Goal: Task Accomplishment & Management: Complete application form

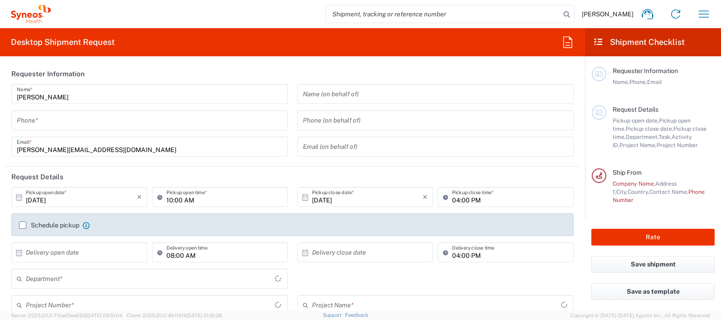
type input "3243"
type input "[GEOGRAPHIC_DATA]"
type input "Syneos Health Clinical [GEOGRAPHIC_DATA]"
click at [60, 121] on input "tel" at bounding box center [150, 120] width 266 height 16
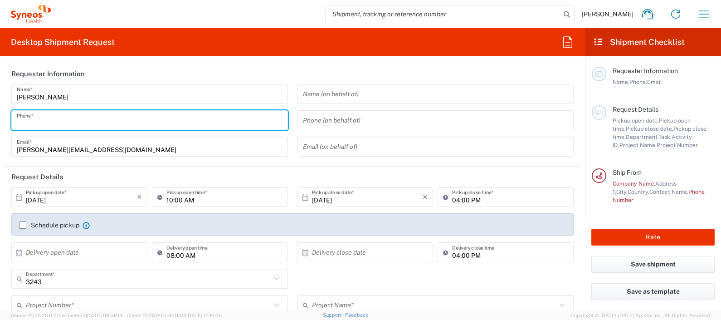
type input "671602324"
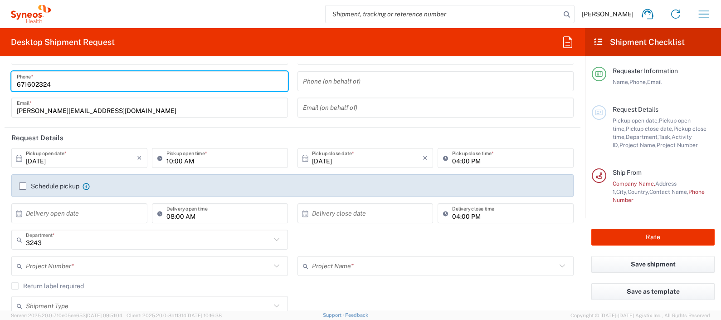
scroll to position [56, 0]
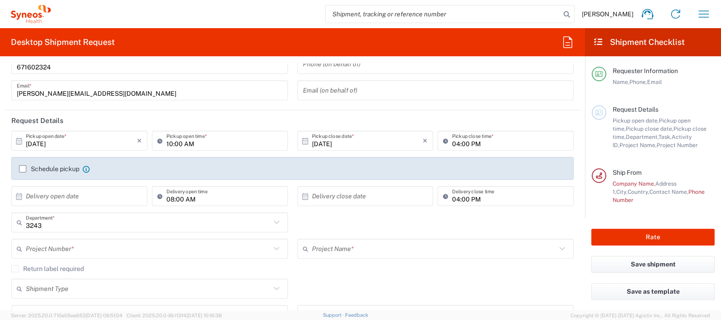
click at [18, 168] on div "Schedule pickup When scheduling a pickup please be sure to meet the following c…" at bounding box center [293, 172] width 556 height 15
click at [24, 170] on label "Schedule pickup" at bounding box center [49, 168] width 60 height 7
click at [23, 169] on input "Schedule pickup" at bounding box center [23, 169] width 0 height 0
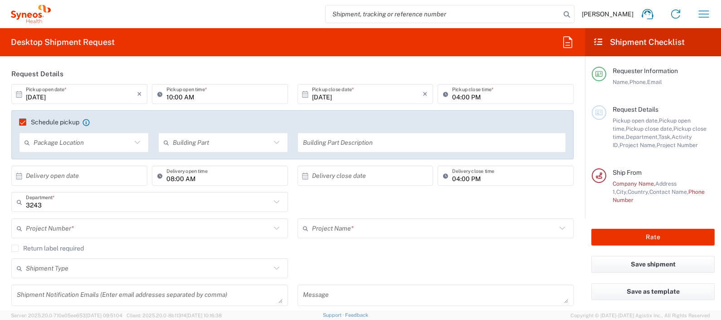
scroll to position [113, 0]
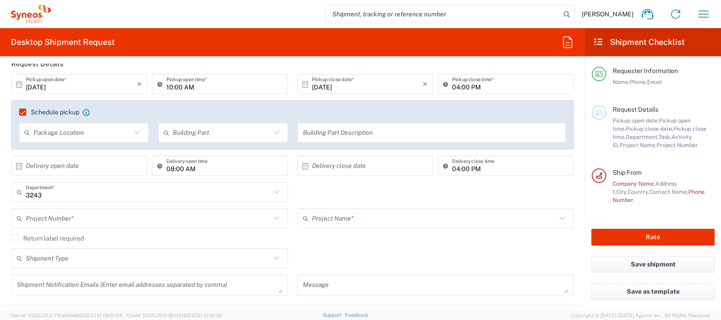
click at [66, 215] on input "text" at bounding box center [148, 218] width 245 height 16
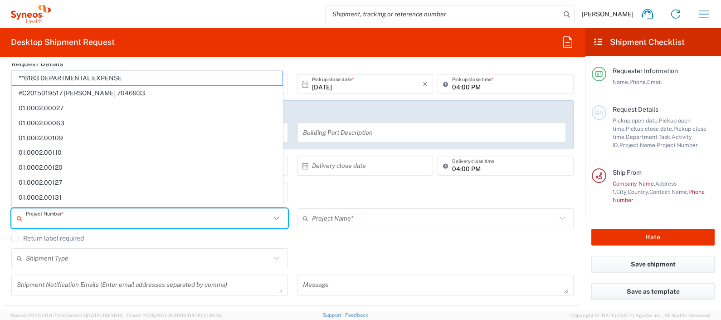
paste input "7025945"
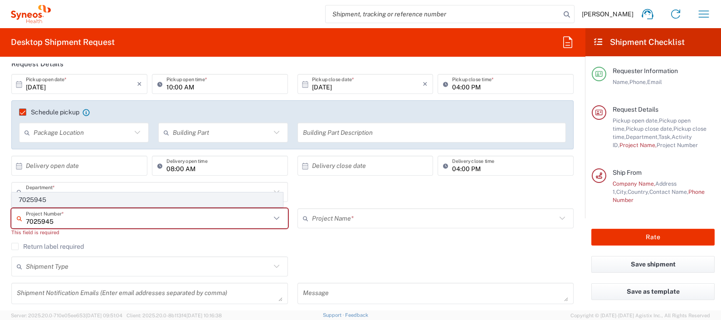
type input "7025945"
click at [46, 202] on span "7025945" at bounding box center [147, 200] width 270 height 14
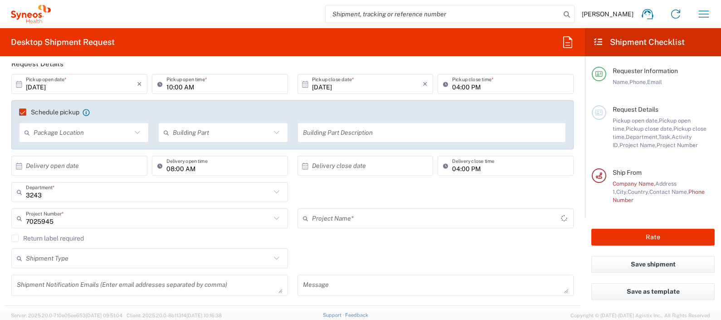
type input "Daiichi 7025945"
click at [341, 242] on div "Return label required" at bounding box center [292, 241] width 562 height 14
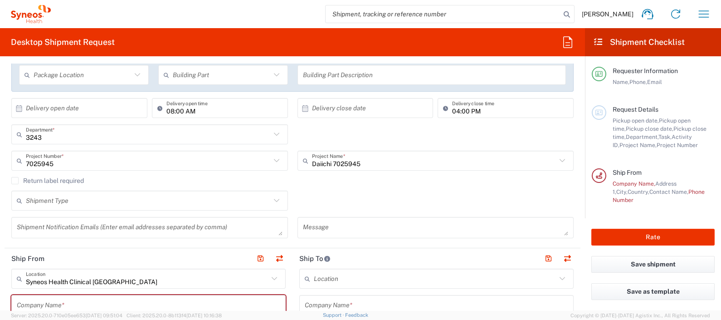
scroll to position [226, 0]
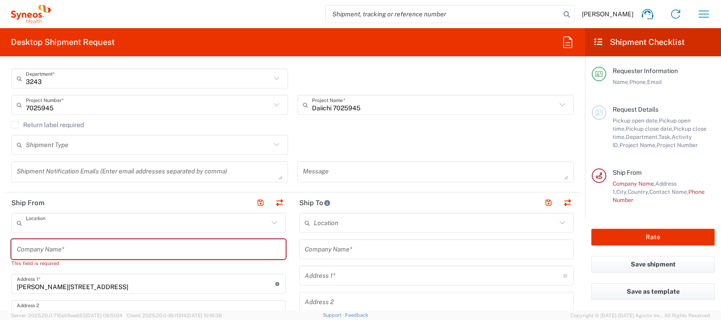
click at [107, 222] on input "text" at bounding box center [147, 223] width 243 height 16
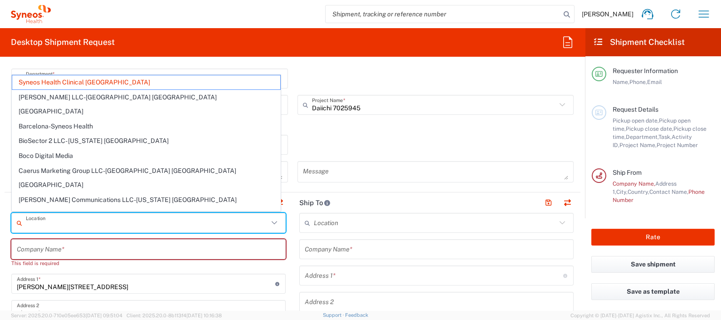
click at [93, 243] on input "text" at bounding box center [148, 249] width 263 height 16
type input "Syneos Health Clinical [GEOGRAPHIC_DATA]"
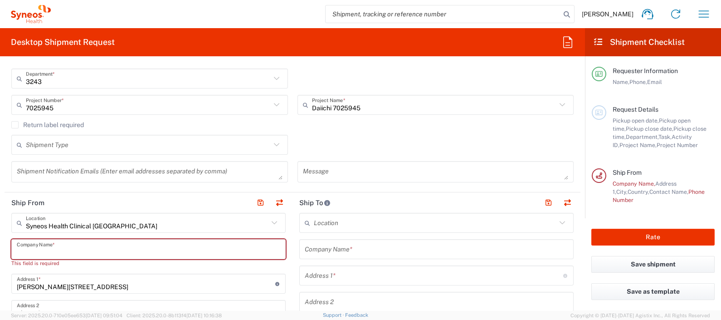
click at [87, 248] on input "text" at bounding box center [148, 249] width 263 height 16
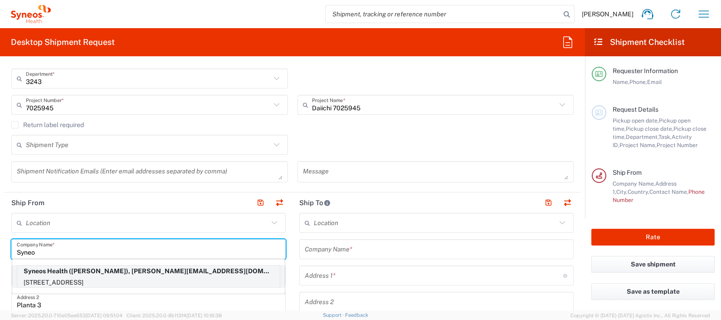
click at [122, 280] on p "[STREET_ADDRESS]" at bounding box center [148, 282] width 263 height 11
type input "Syneos Health"
type input "[STREET_ADDRESS]"
type input "Planta 2"
type input "[GEOGRAPHIC_DATA]"
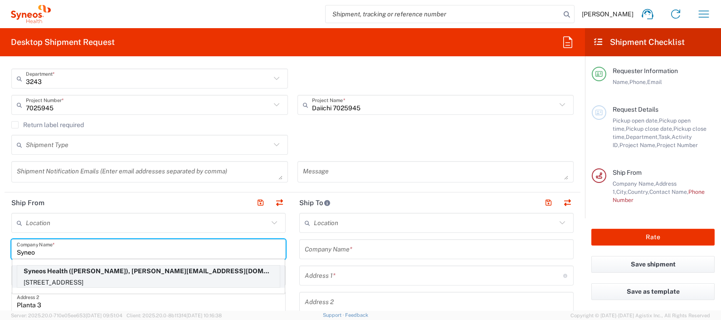
type input "03016"
type input "671602324"
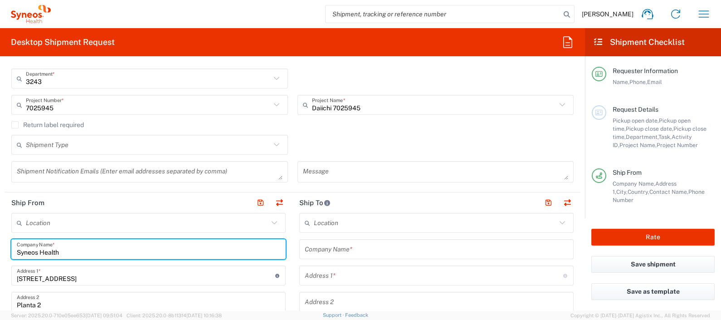
click at [0, 241] on form "Requester Information [PERSON_NAME] Name * [PHONE_NUMBER] Phone * [PERSON_NAME]…" at bounding box center [292, 186] width 585 height 247
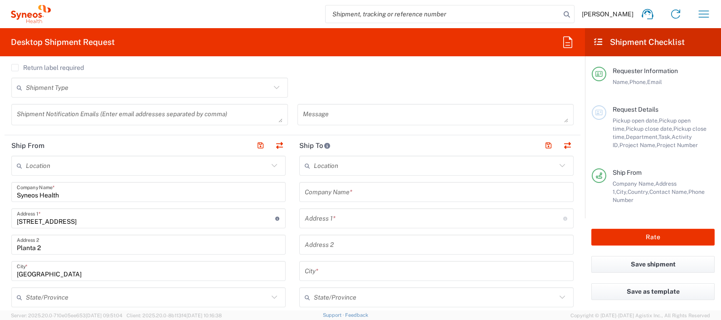
scroll to position [340, 0]
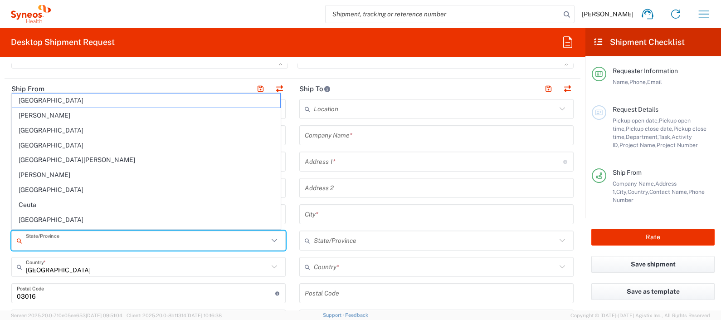
click at [43, 239] on input "text" at bounding box center [147, 241] width 243 height 16
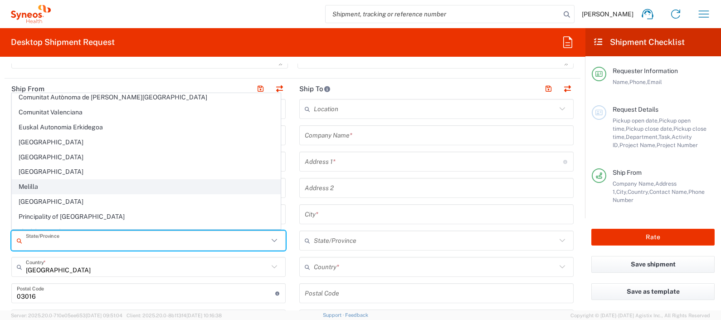
scroll to position [143, 0]
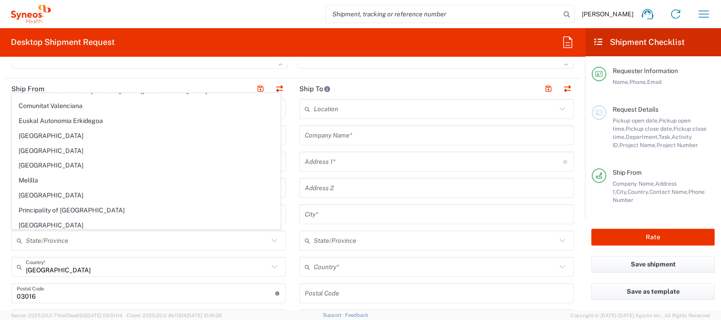
click at [0, 194] on html "[PERSON_NAME] Home Shipment estimator Shipment tracking Desktop shipment reques…" at bounding box center [360, 160] width 721 height 320
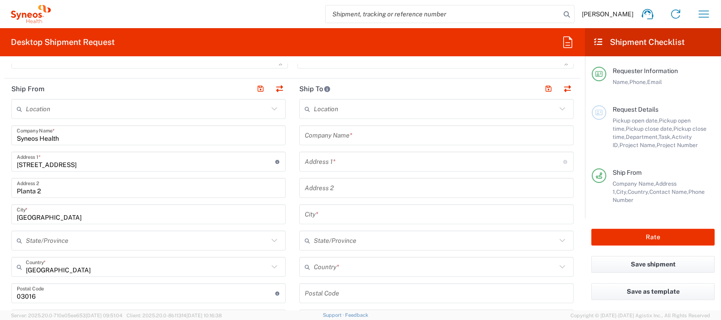
click at [54, 242] on input "text" at bounding box center [147, 241] width 243 height 16
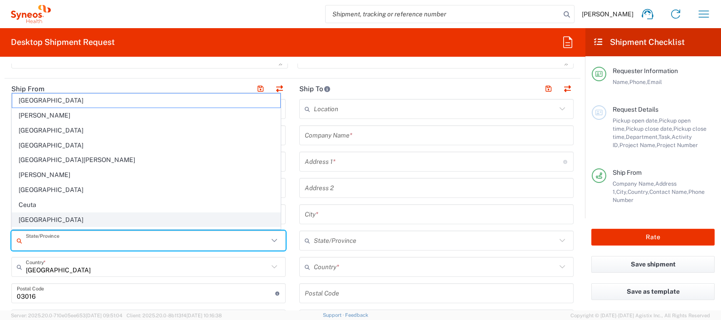
scroll to position [56, 0]
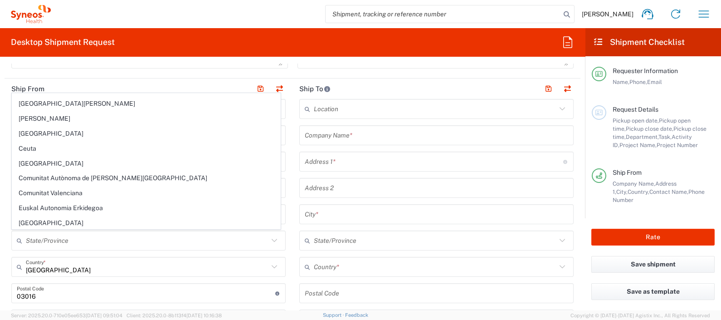
click at [0, 192] on html "[PERSON_NAME] Home Shipment estimator Shipment tracking Desktop shipment reques…" at bounding box center [360, 160] width 721 height 320
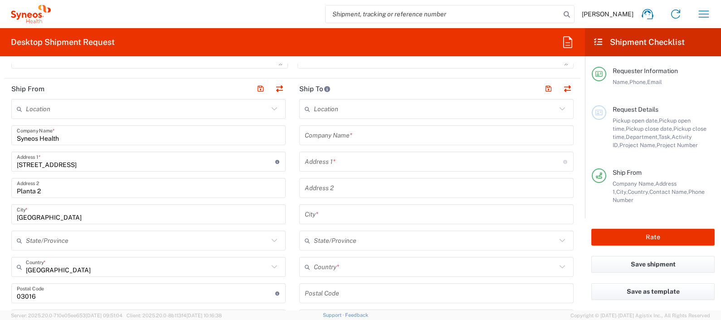
click at [270, 243] on icon at bounding box center [274, 240] width 12 height 12
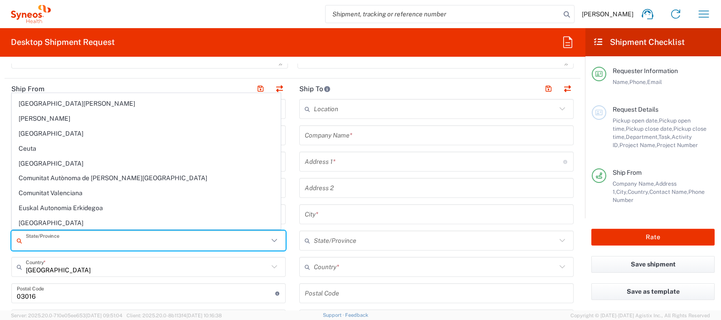
scroll to position [0, 0]
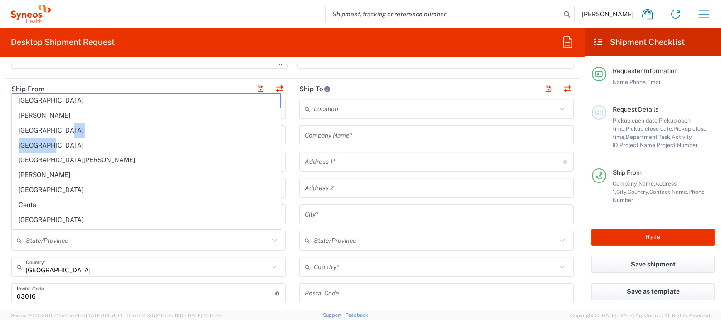
drag, startPoint x: 281, startPoint y: 138, endPoint x: 281, endPoint y: 143, distance: 5.0
click at [281, 143] on agx-dropdown-content "[GEOGRAPHIC_DATA] [GEOGRAPHIC_DATA] [GEOGRAPHIC_DATA] [GEOGRAPHIC_DATA] [GEOGRA…" at bounding box center [146, 161] width 270 height 137
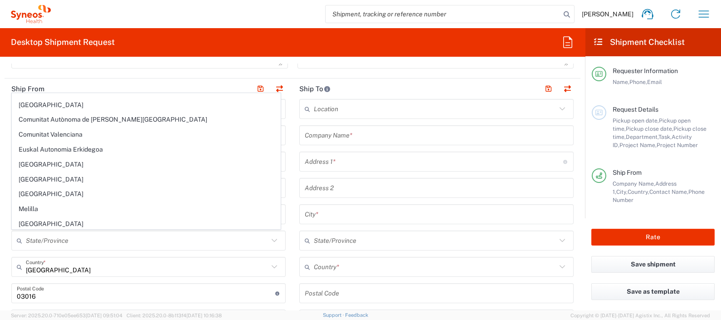
scroll to position [109, 0]
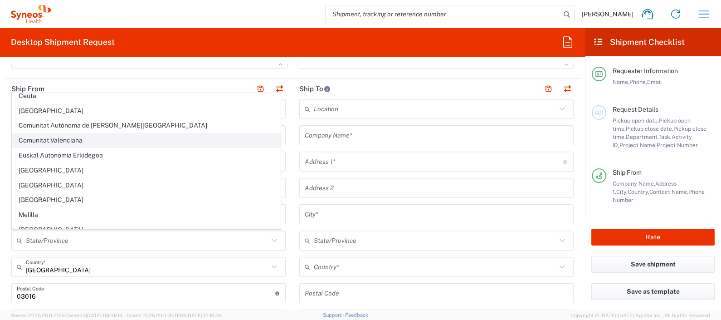
click at [97, 140] on span "Comunitat Valenciana" at bounding box center [146, 140] width 268 height 14
type input "Comunitat Valenciana"
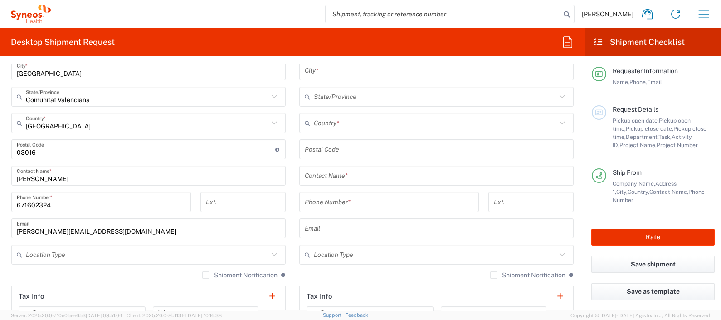
scroll to position [510, 0]
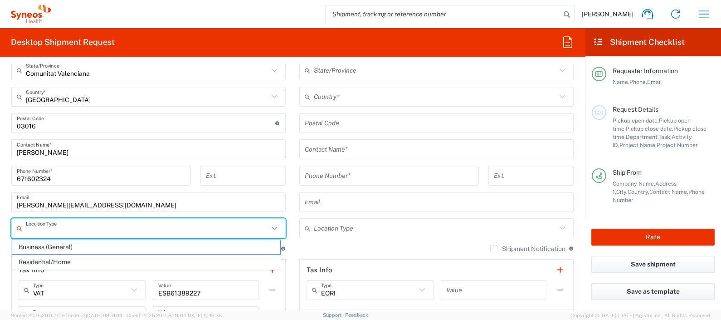
click at [63, 229] on input "text" at bounding box center [147, 228] width 243 height 16
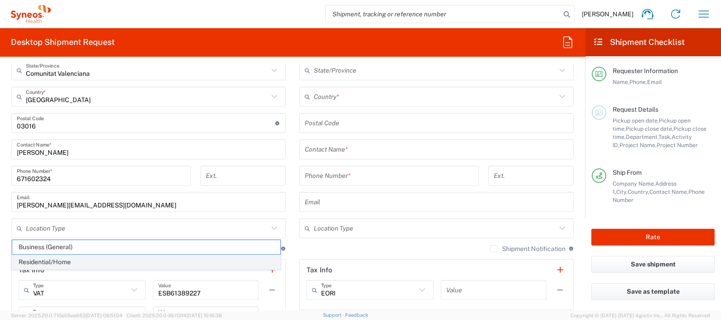
click at [52, 258] on span "Residential/Home" at bounding box center [146, 262] width 268 height 14
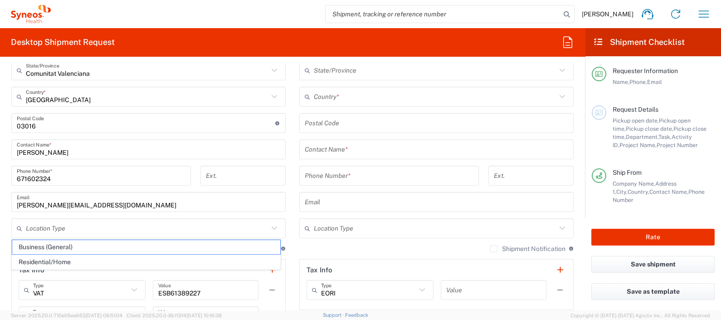
type input "Residential/Home"
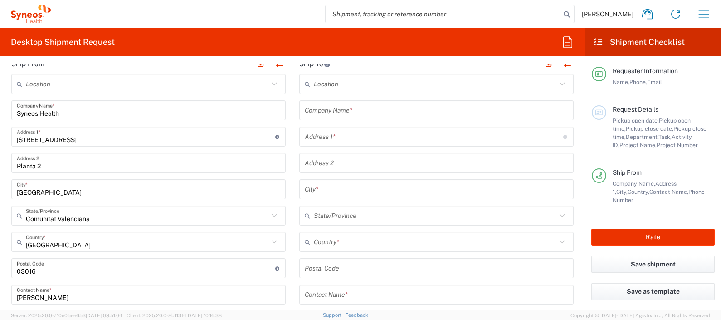
scroll to position [340, 0]
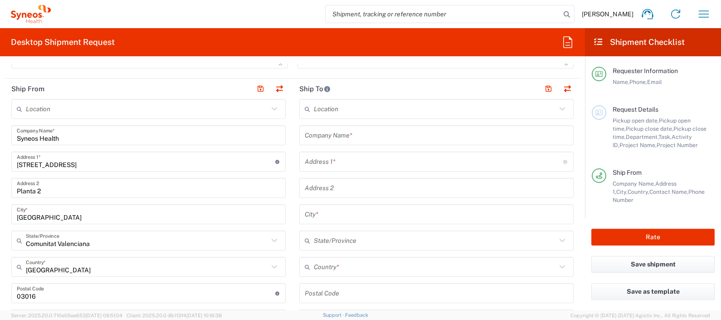
click at [347, 127] on input "text" at bounding box center [436, 135] width 263 height 16
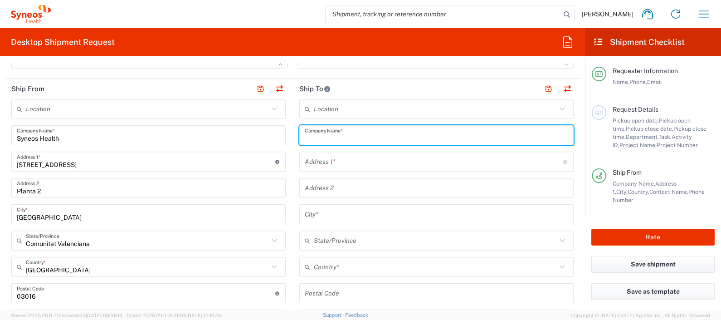
click at [370, 112] on input "text" at bounding box center [435, 109] width 243 height 16
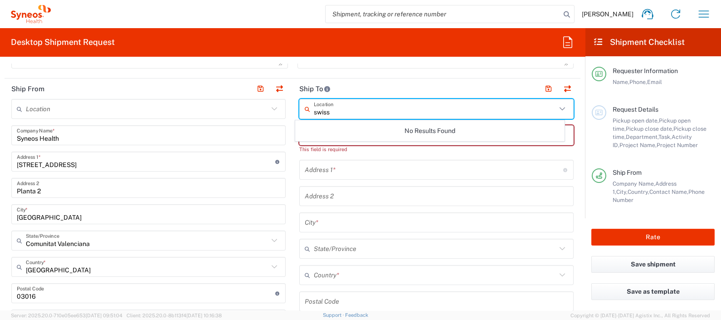
type input "swiss"
click at [374, 83] on header "Ship To" at bounding box center [436, 88] width 288 height 20
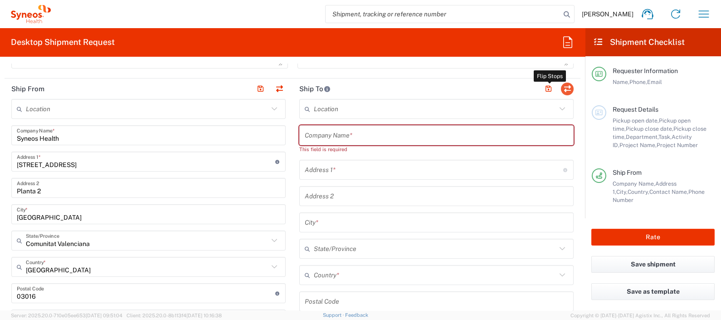
click at [561, 90] on button "button" at bounding box center [567, 89] width 13 height 13
type input "Syneos Health"
type input "[STREET_ADDRESS]"
type input "Planta 2"
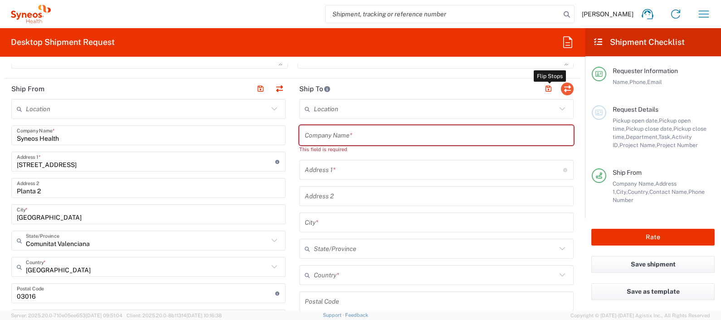
type input "[GEOGRAPHIC_DATA]"
type input "03016"
type input "[PERSON_NAME]"
type input "671602324"
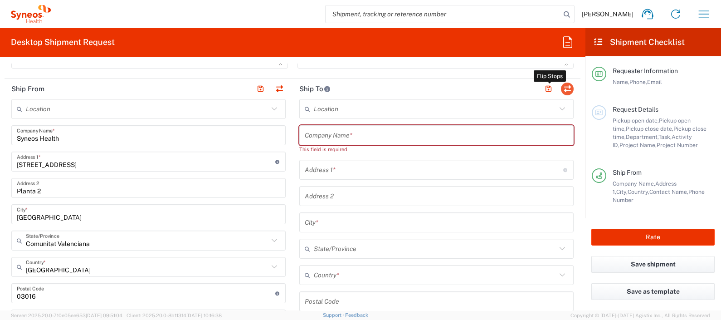
type input "[PERSON_NAME][EMAIL_ADDRESS][DOMAIN_NAME]"
type input "Residential/Home"
type input "VAT"
type input "ESB61389227"
type input "EORI"
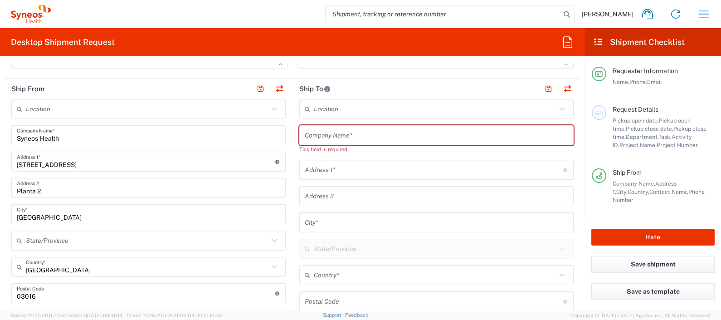
type input "Comunitat Valenciana"
click at [292, 148] on main "Location [PERSON_NAME] LLC-[GEOGRAPHIC_DATA] [GEOGRAPHIC_DATA] [GEOGRAPHIC_DATA…" at bounding box center [436, 293] width 288 height 389
click at [356, 128] on input "text" at bounding box center [436, 135] width 263 height 16
paste input "Swiss medic, Schweizerisches Heilmittelinstitut"
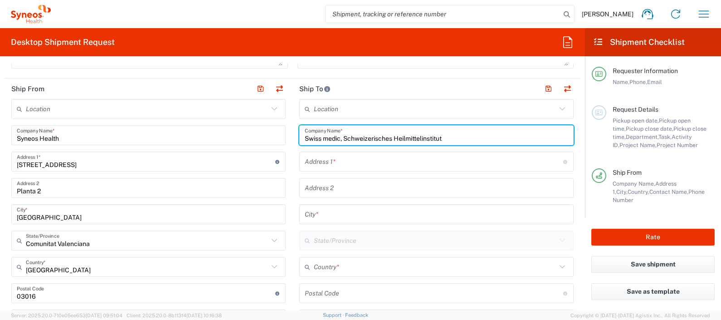
click at [320, 136] on input "Swiss medic, Schweizerisches Heilmittelinstitut" at bounding box center [436, 135] width 263 height 16
click at [324, 136] on input "Swissmedic, Schweizerisches Heilmittelinstitut" at bounding box center [436, 135] width 263 height 16
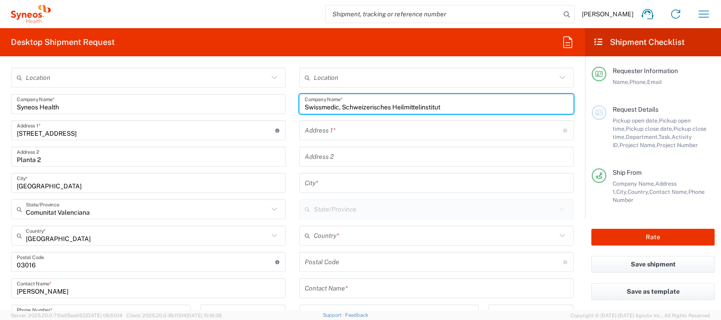
scroll to position [396, 0]
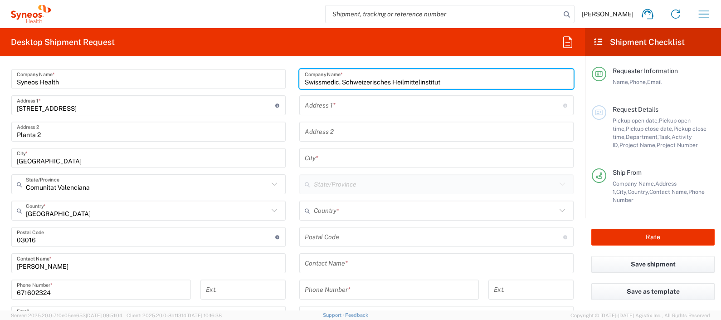
type input "Swissmedic, Schweizerisches Heilmittelinstitut"
click at [317, 263] on input "text" at bounding box center [436, 263] width 263 height 16
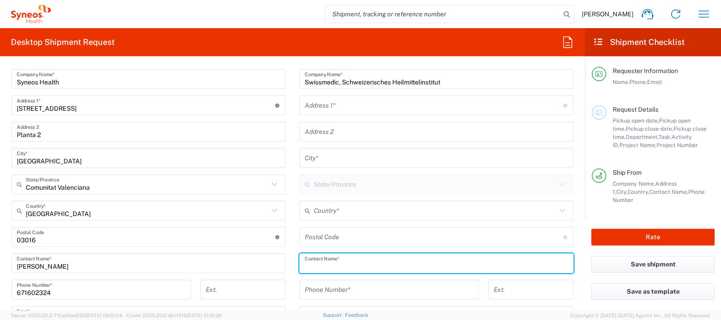
paste input "Swissmedic"
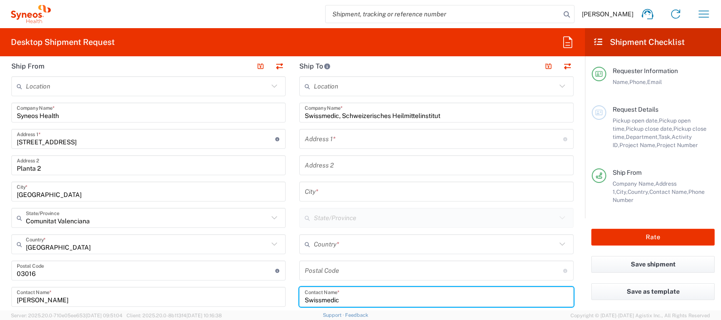
scroll to position [340, 0]
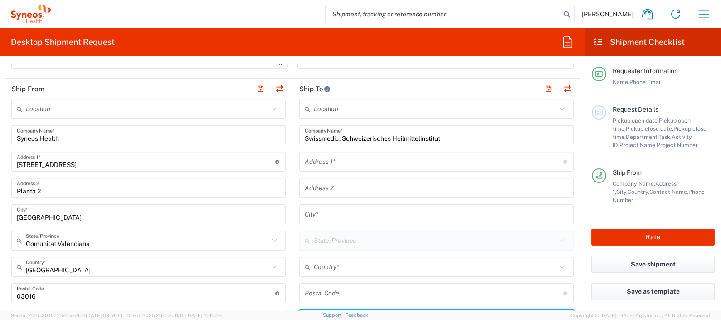
type input "Swissmedic"
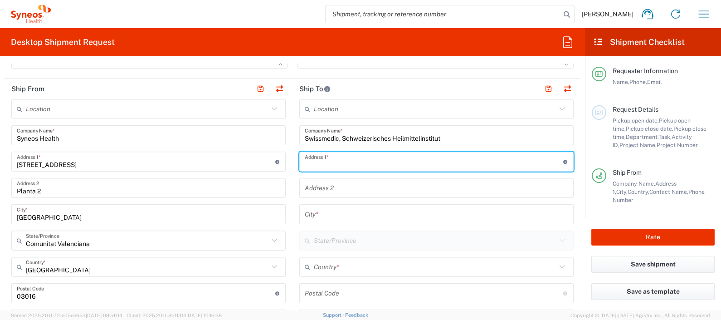
click at [311, 162] on input "text" at bounding box center [434, 162] width 258 height 16
type input "[STREET_ADDRESS]"
type input "[GEOGRAPHIC_DATA]"
type input "3012"
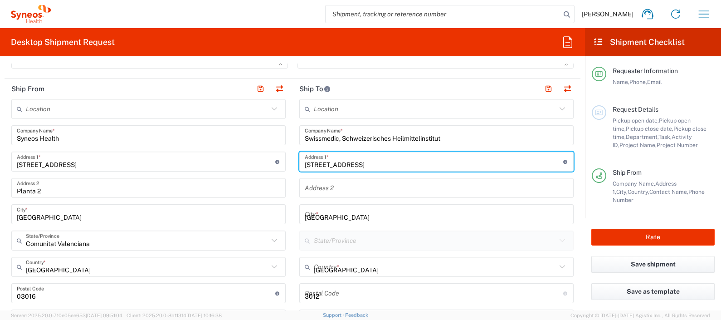
type input "0584620211"
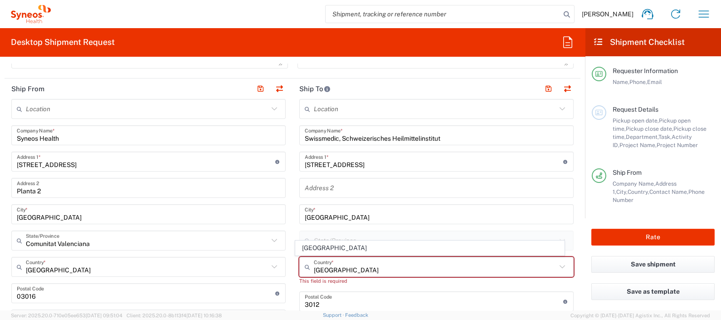
click at [292, 180] on main "Location [PERSON_NAME] LLC-[GEOGRAPHIC_DATA] [GEOGRAPHIC_DATA] [GEOGRAPHIC_DATA…" at bounding box center [436, 293] width 288 height 389
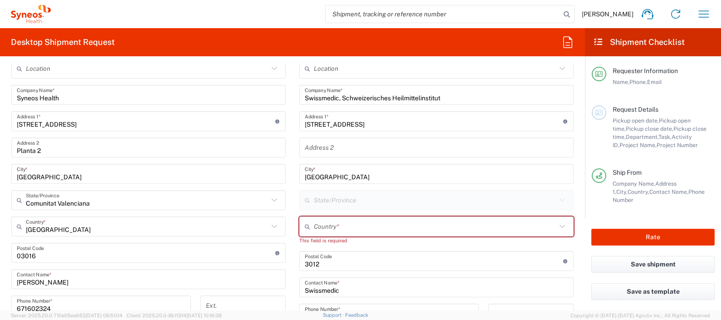
scroll to position [396, 0]
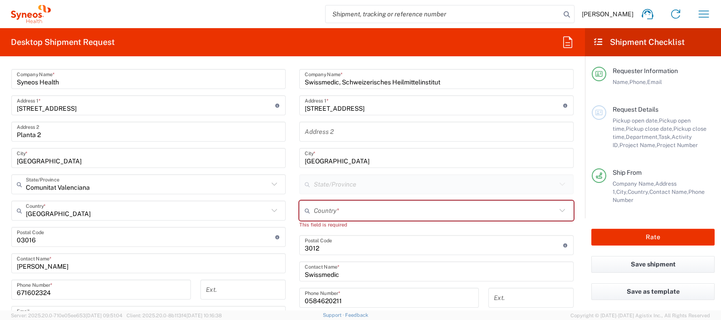
click at [321, 212] on input "text" at bounding box center [435, 211] width 243 height 16
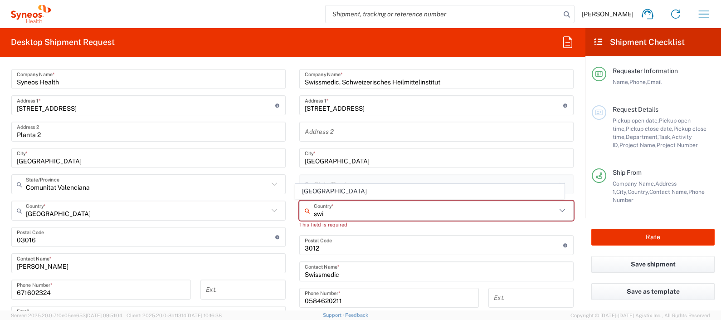
click at [320, 190] on span "[GEOGRAPHIC_DATA]" at bounding box center [430, 191] width 268 height 14
type input "[GEOGRAPHIC_DATA]"
type input "Sender/Shipper"
type input "Delivery Duty Paid"
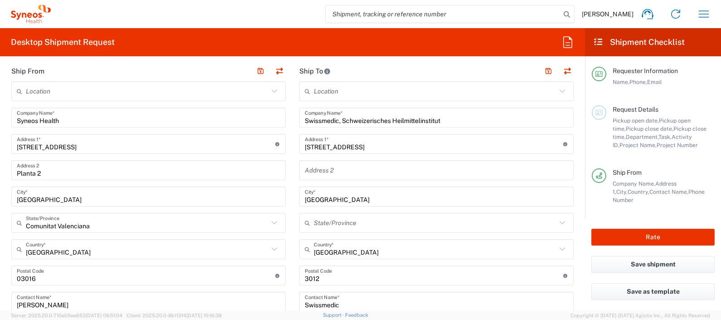
scroll to position [340, 0]
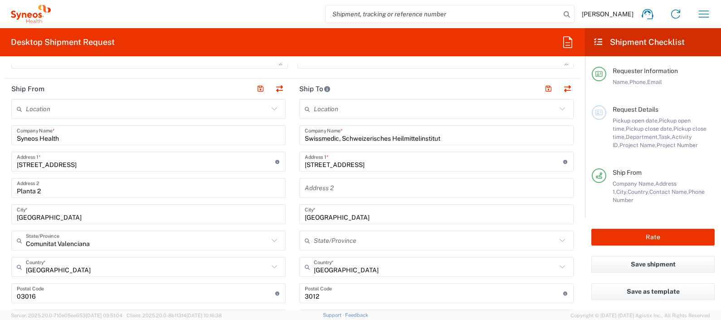
click at [556, 241] on icon at bounding box center [562, 240] width 12 height 12
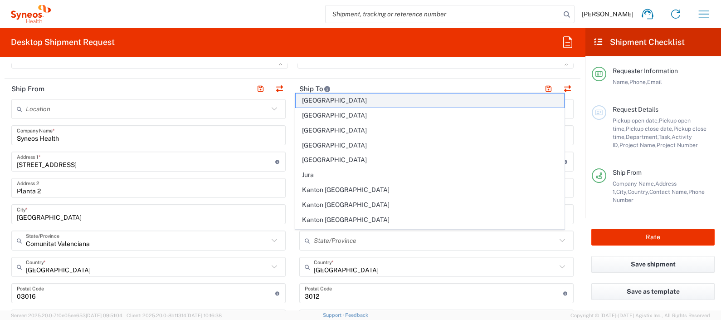
click at [361, 102] on span "[GEOGRAPHIC_DATA]" at bounding box center [430, 100] width 268 height 14
type input "[GEOGRAPHIC_DATA]"
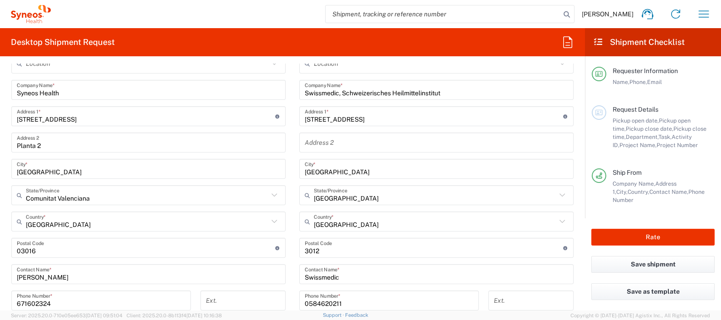
scroll to position [442, 0]
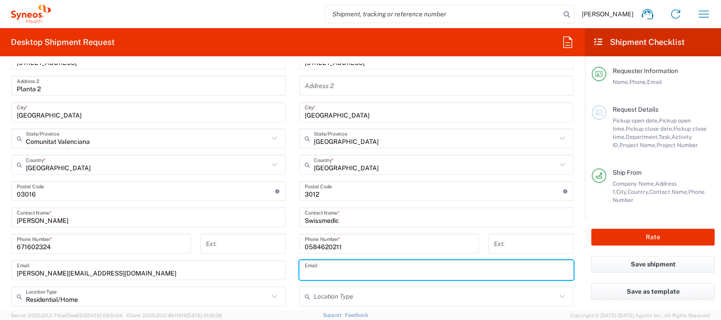
click at [365, 273] on input "text" at bounding box center [436, 270] width 263 height 16
paste input "[EMAIL_ADDRESS][DOMAIN_NAME]"
type input "[EMAIL_ADDRESS][DOMAIN_NAME]"
click at [572, 255] on form "Requester Information [PERSON_NAME] Name * [PHONE_NUMBER] Phone * [PERSON_NAME]…" at bounding box center [292, 186] width 585 height 247
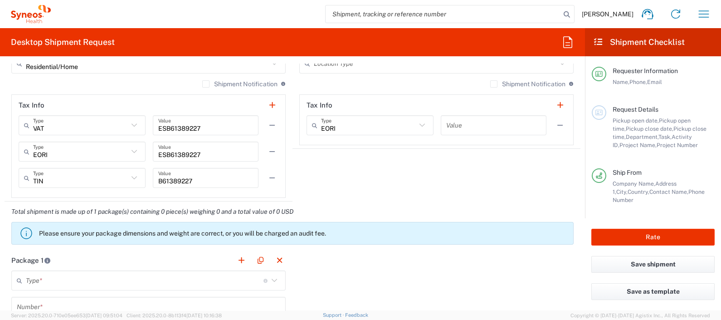
scroll to position [726, 0]
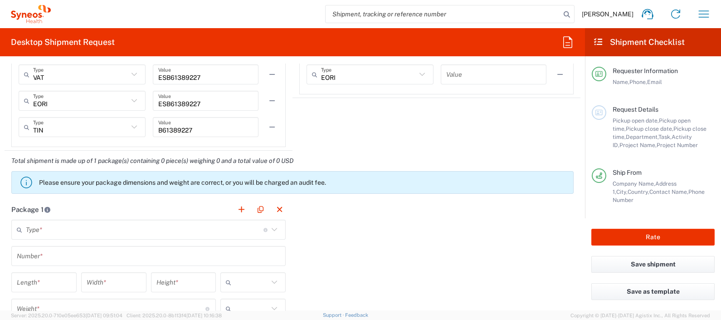
click at [159, 225] on input "text" at bounding box center [145, 230] width 238 height 16
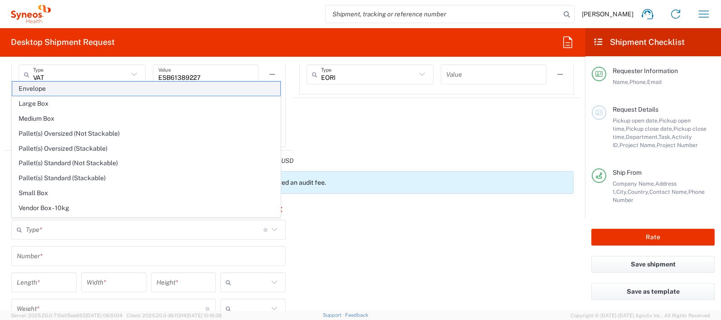
click at [46, 90] on span "Envelope" at bounding box center [146, 89] width 268 height 14
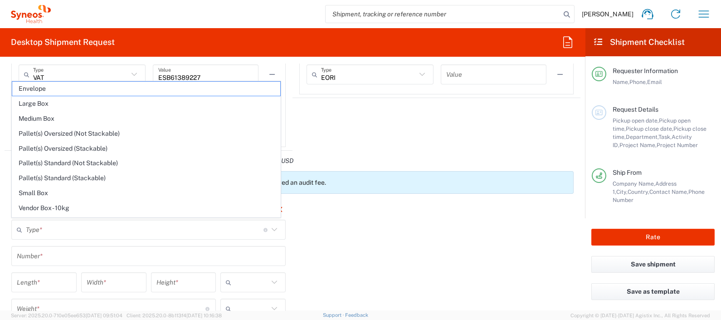
type input "Envelope"
type input "1"
type input "9.5"
type input "12.5"
type input "0.25"
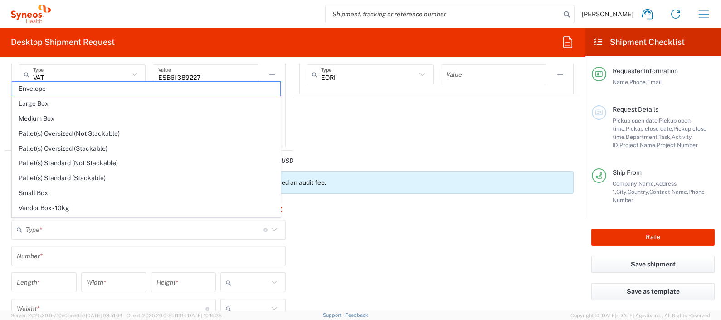
type input "in"
type input "0.45"
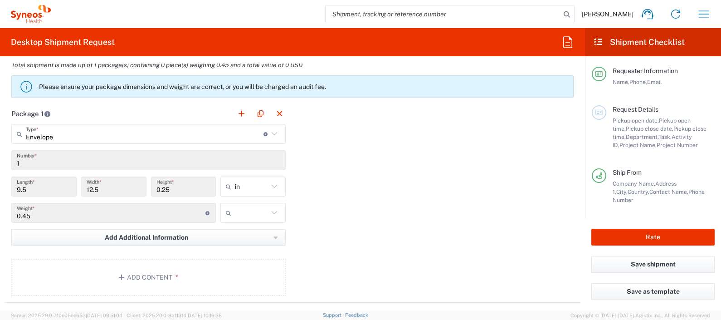
scroll to position [839, 0]
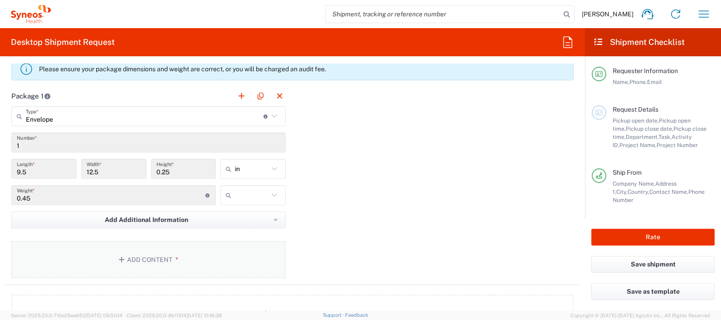
click at [196, 257] on button "Add Content *" at bounding box center [148, 259] width 274 height 37
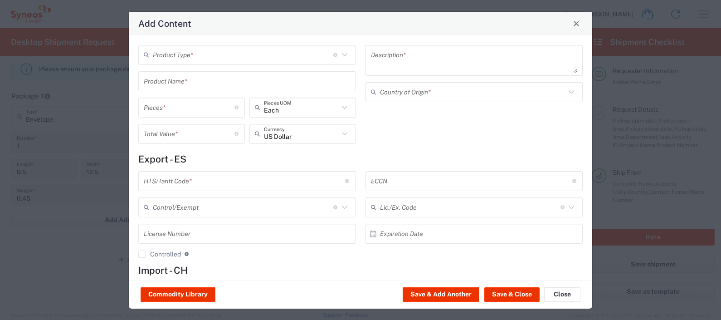
click at [228, 61] on input "text" at bounding box center [243, 55] width 180 height 16
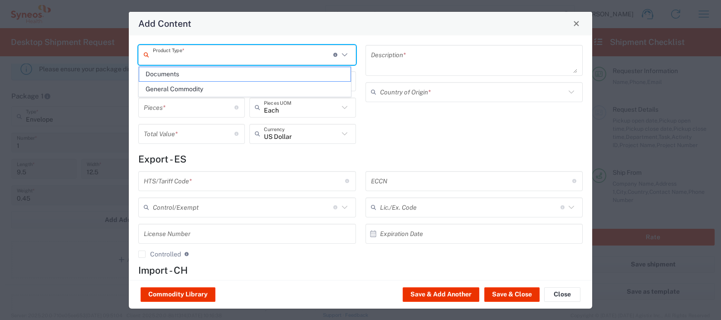
drag, startPoint x: 206, startPoint y: 77, endPoint x: 234, endPoint y: 75, distance: 27.3
click at [206, 77] on span "Documents" at bounding box center [244, 74] width 211 height 14
type input "Documents"
type input "1"
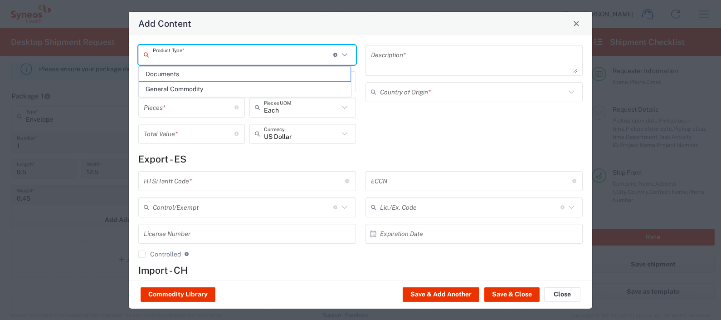
type input "1"
type textarea "Documents"
type input "[GEOGRAPHIC_DATA]"
type input "0000.00.0000"
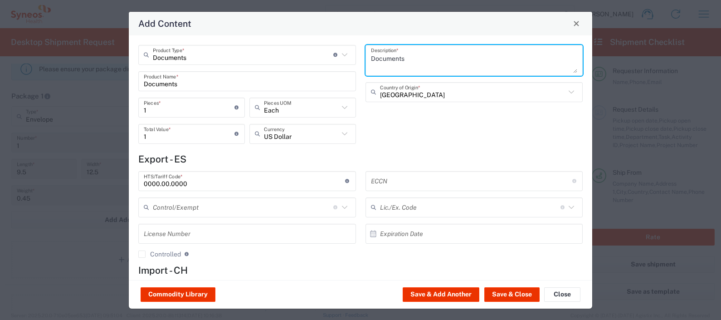
click at [490, 57] on textarea "Documents" at bounding box center [474, 60] width 207 height 25
type textarea "SUSAR"
click at [495, 292] on button "Save & Close" at bounding box center [511, 294] width 55 height 15
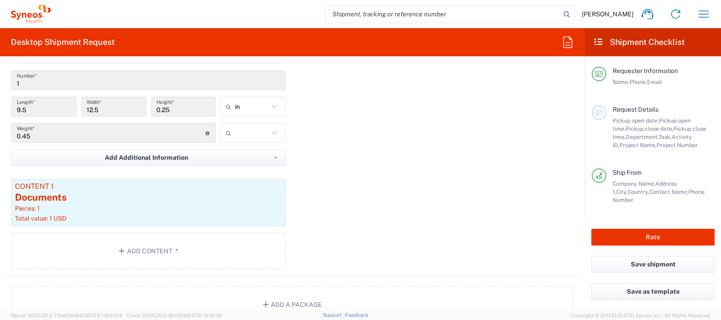
scroll to position [836, 0]
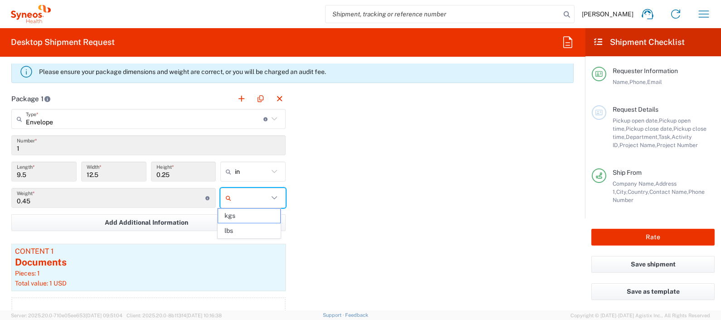
click at [245, 195] on input "text" at bounding box center [252, 197] width 34 height 15
click at [236, 215] on span "kgs" at bounding box center [249, 216] width 62 height 14
type input "kgs"
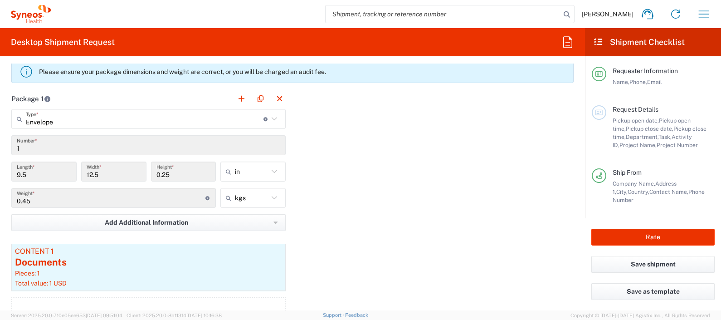
click at [252, 170] on input "in" at bounding box center [252, 171] width 34 height 15
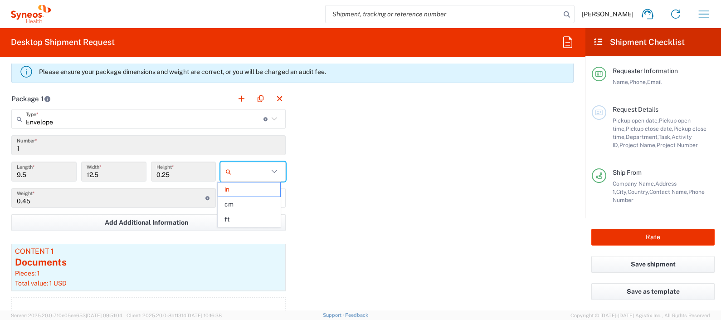
click at [238, 200] on span "cm" at bounding box center [249, 204] width 62 height 14
type input "24.13"
type input "31.75"
type input "0.64"
type input "cm"
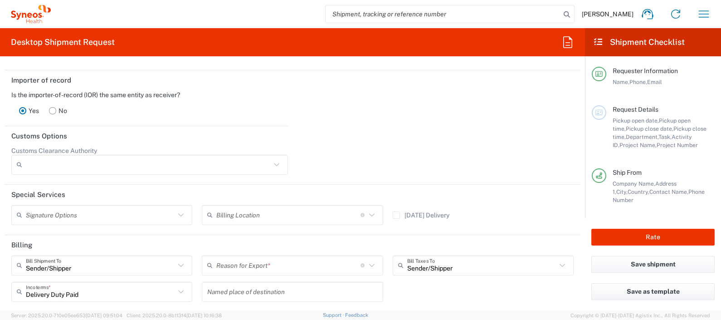
scroll to position [1290, 0]
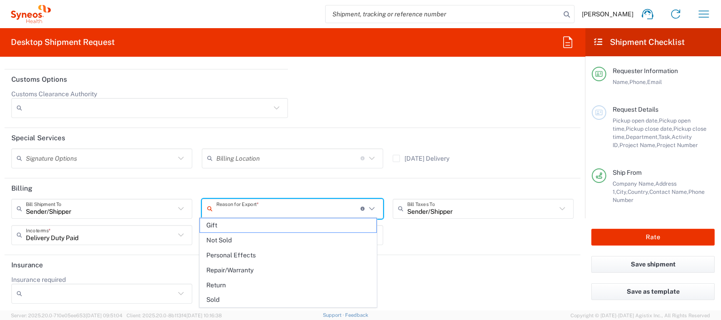
click at [272, 207] on input "text" at bounding box center [288, 208] width 144 height 16
click at [227, 287] on span "Return" at bounding box center [288, 285] width 176 height 14
type input "Return"
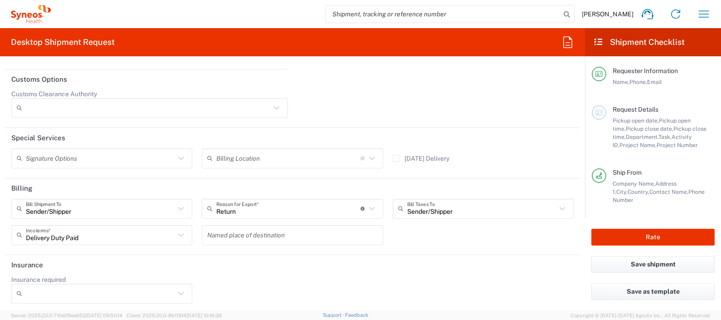
click at [344, 279] on div "Insurance required No Yes" at bounding box center [293, 292] width 572 height 34
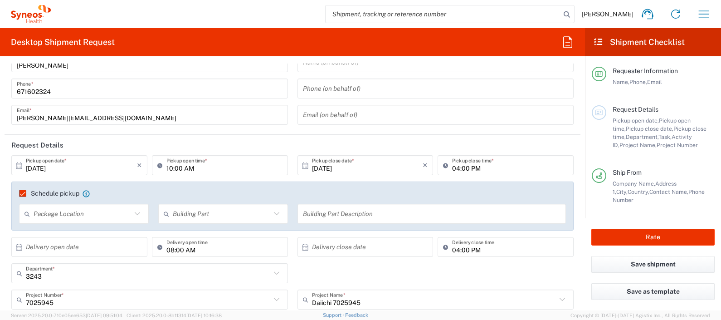
scroll to position [56, 0]
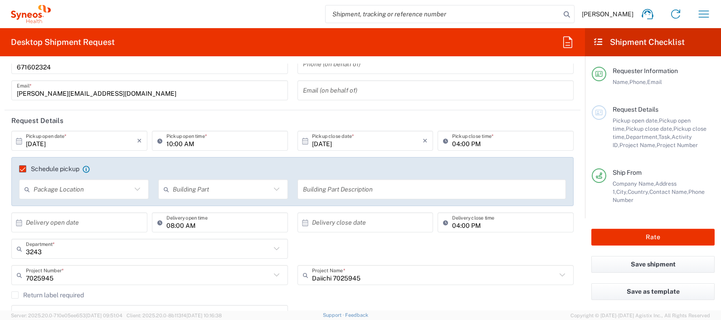
click at [19, 166] on label "Schedule pickup" at bounding box center [49, 168] width 60 height 7
click at [19, 169] on input "Schedule pickup" at bounding box center [19, 169] width 0 height 0
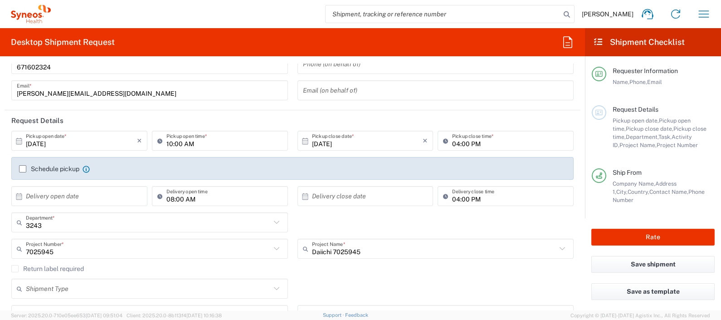
click at [22, 168] on label "Schedule pickup" at bounding box center [49, 168] width 60 height 7
click at [23, 169] on input "Schedule pickup" at bounding box center [23, 169] width 0 height 0
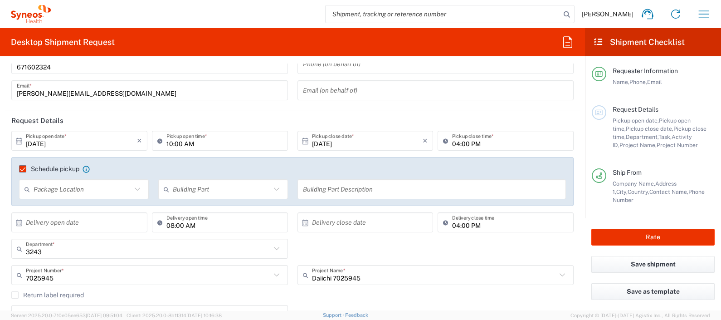
click at [410, 242] on div "3243 Department * 3243 3000 3100 3109 3110 3111 3112 3125 3130 3135 3136 3150 3…" at bounding box center [293, 252] width 572 height 26
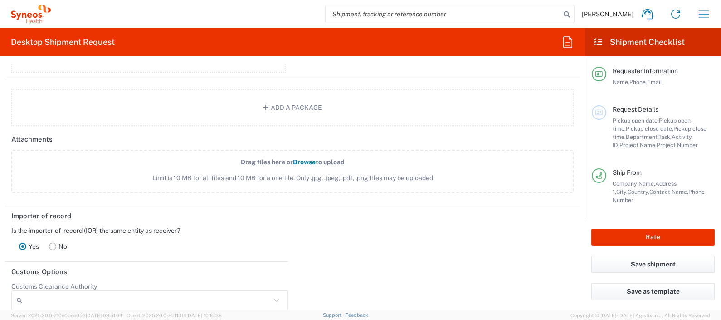
scroll to position [1290, 0]
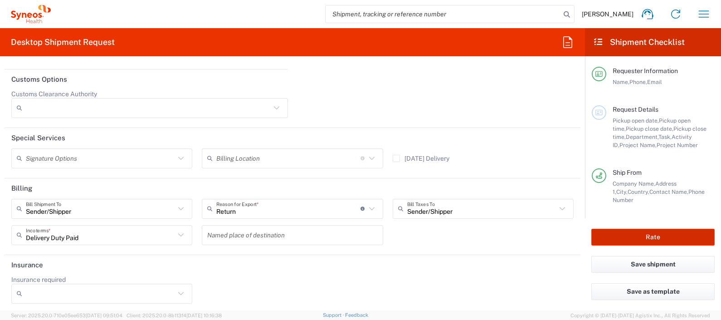
click at [643, 239] on button "Rate" at bounding box center [652, 237] width 123 height 17
type input "7025945"
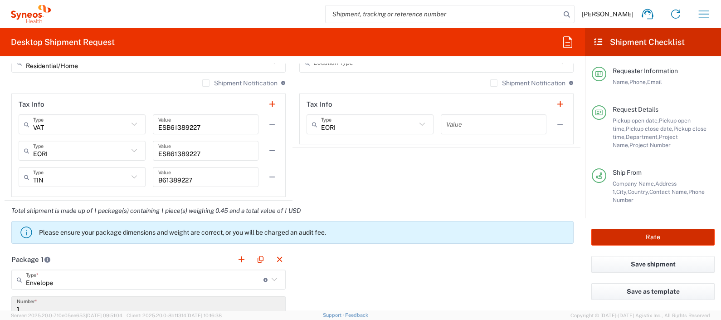
scroll to position [667, 0]
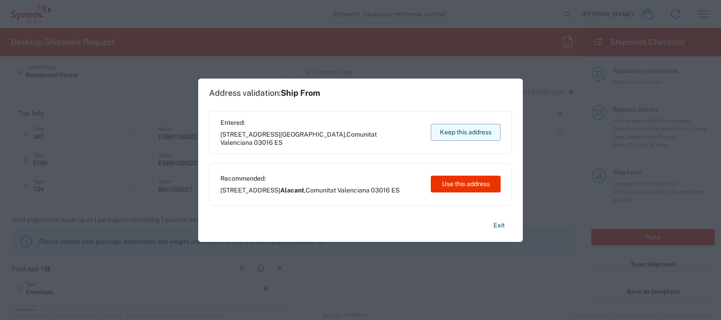
click at [453, 129] on button "Keep this address" at bounding box center [466, 132] width 70 height 17
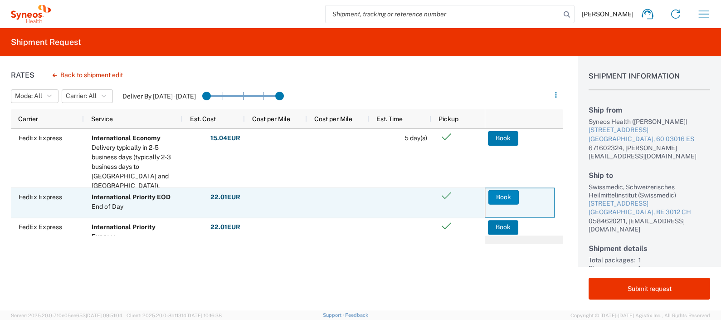
click at [497, 196] on button "Book" at bounding box center [503, 197] width 30 height 15
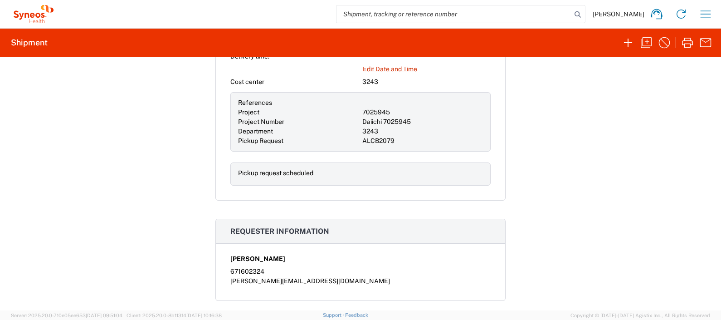
scroll to position [170, 0]
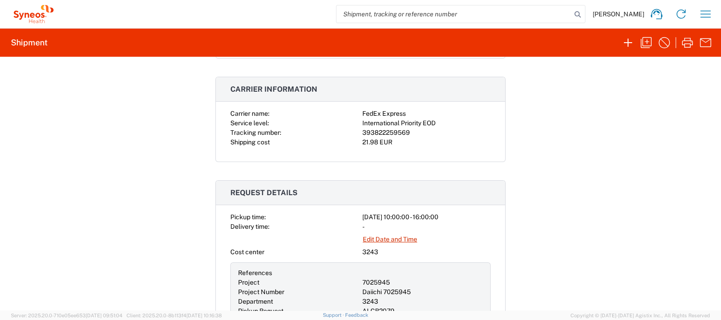
click at [372, 131] on div "393822259569" at bounding box center [426, 133] width 128 height 10
copy div "393822259569"
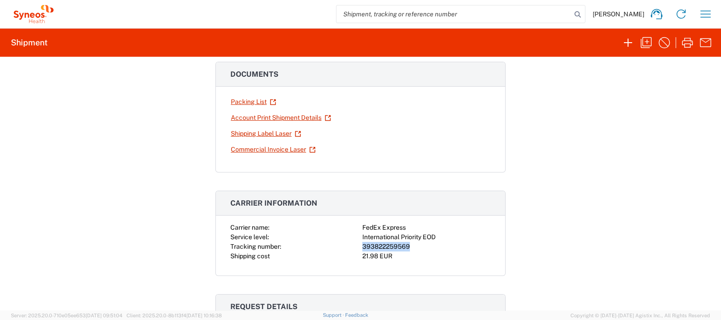
scroll to position [283, 0]
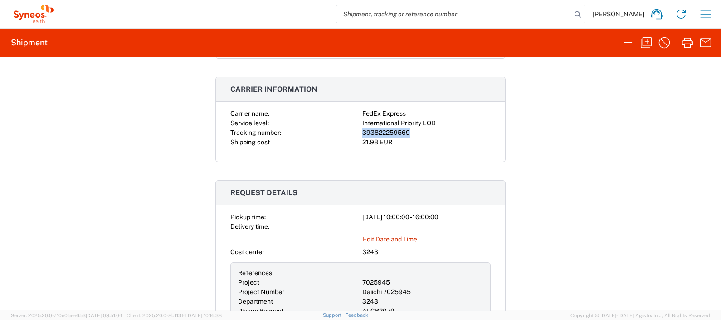
copy div "393822259569"
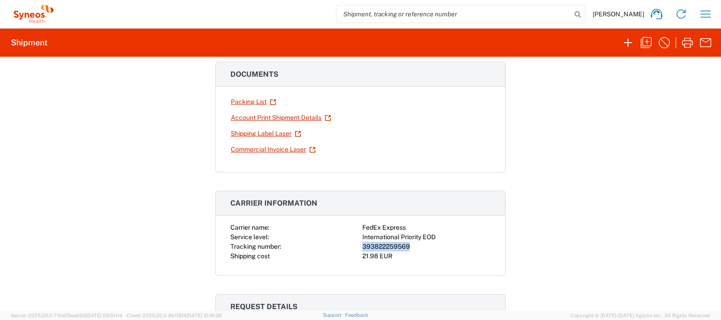
scroll to position [0, 0]
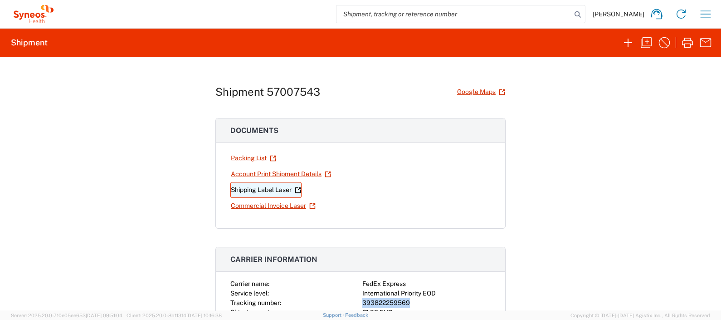
click at [296, 190] on icon at bounding box center [298, 190] width 6 height 6
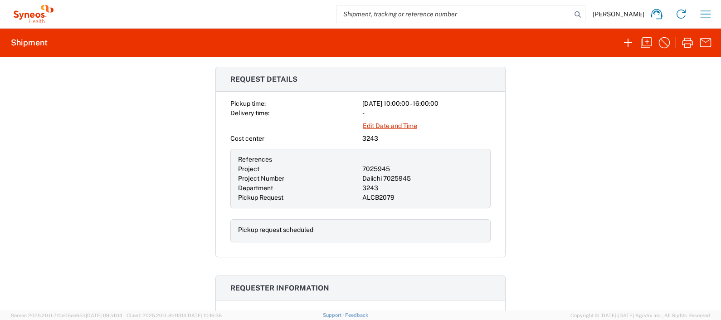
scroll to position [340, 0]
